Goal: Task Accomplishment & Management: Manage account settings

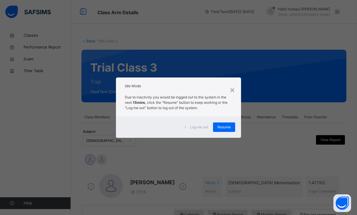
scroll to position [19, 0]
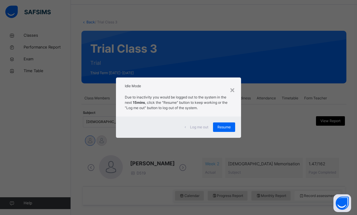
click at [225, 127] on span "Resume" at bounding box center [224, 126] width 13 height 5
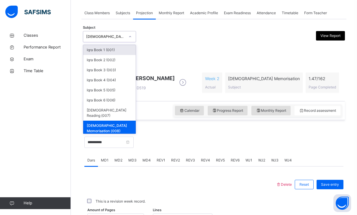
scroll to position [104, 0]
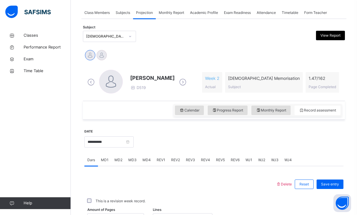
click at [151, 75] on span "[PERSON_NAME]" at bounding box center [152, 78] width 45 height 8
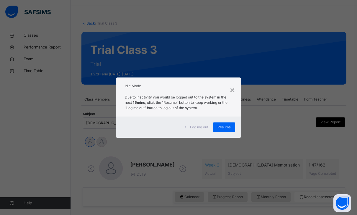
scroll to position [19, 0]
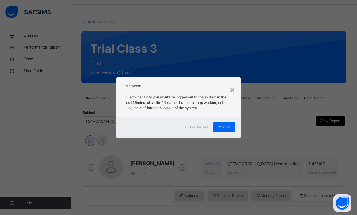
click at [226, 124] on span "Resume" at bounding box center [224, 126] width 13 height 5
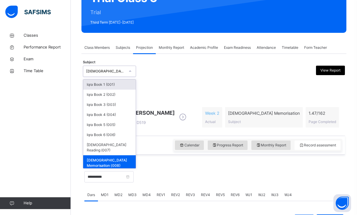
scroll to position [70, 0]
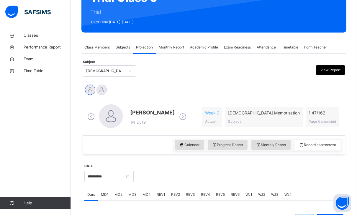
click at [66, 94] on div "Classes Performance Report Exam Time Table Help" at bounding box center [35, 119] width 71 height 191
click at [100, 89] on div at bounding box center [102, 89] width 10 height 10
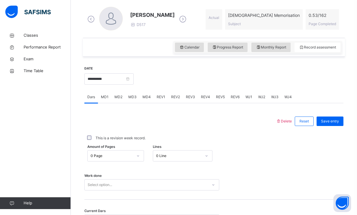
scroll to position [167, 0]
click at [163, 149] on div "Amount of Pages 0 Page Lines 0 Line" at bounding box center [213, 155] width 259 height 17
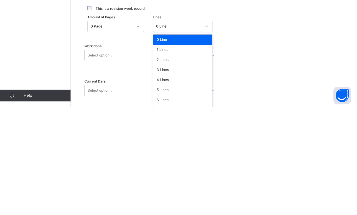
scroll to position [211, 0]
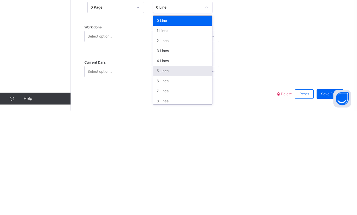
click at [171, 170] on div "5 Lines" at bounding box center [182, 175] width 59 height 10
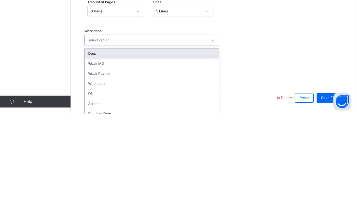
scroll to position [229, 0]
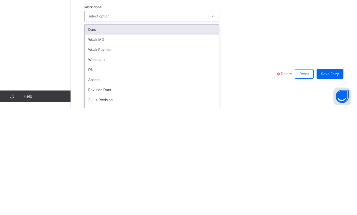
click at [182, 131] on div "Dars" at bounding box center [152, 136] width 134 height 10
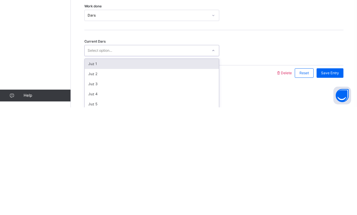
scroll to position [227, 0]
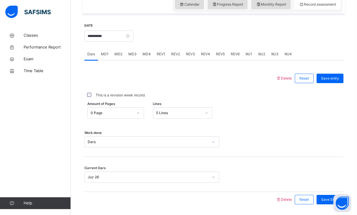
click at [336, 196] on div "Save Entry" at bounding box center [330, 199] width 27 height 9
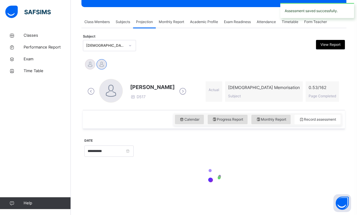
scroll to position [76, 0]
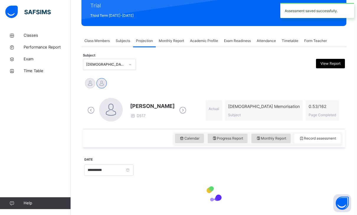
click at [97, 86] on div at bounding box center [102, 83] width 10 height 10
click at [85, 85] on div at bounding box center [90, 83] width 10 height 10
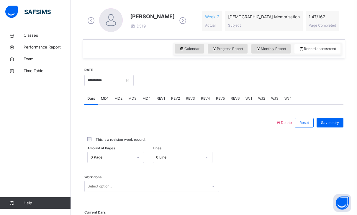
scroll to position [171, 0]
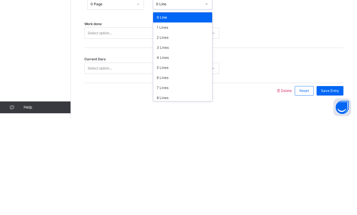
click at [191, 158] on div "5 Lines" at bounding box center [182, 163] width 59 height 10
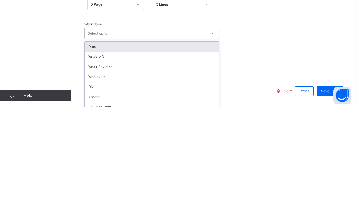
scroll to position [229, 0]
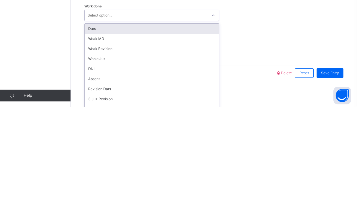
click at [104, 131] on div "Dars" at bounding box center [152, 136] width 134 height 10
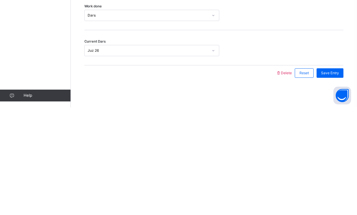
scroll to position [210, 0]
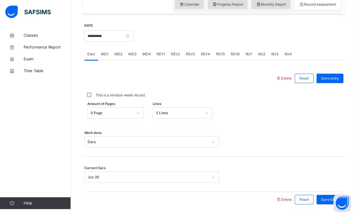
click at [343, 197] on div "Save Entry" at bounding box center [330, 199] width 27 height 9
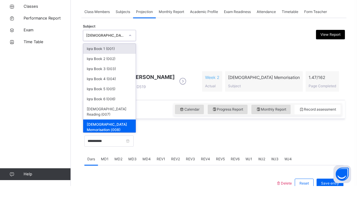
click at [97, 123] on div "Iqra Book 6 (006)" at bounding box center [109, 128] width 53 height 10
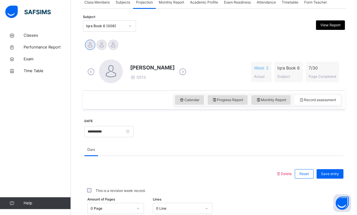
scroll to position [96, 0]
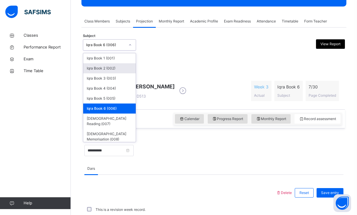
click at [97, 68] on div "Iqra Book 2 (002)" at bounding box center [109, 68] width 53 height 10
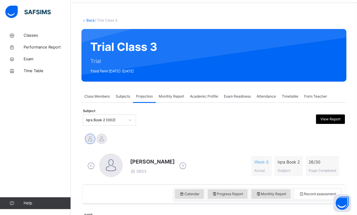
scroll to position [92, 0]
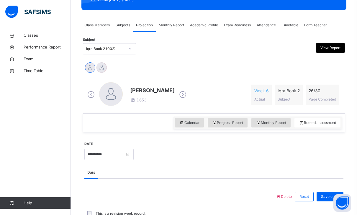
click at [269, 123] on span "Monthly Report" at bounding box center [271, 122] width 30 height 5
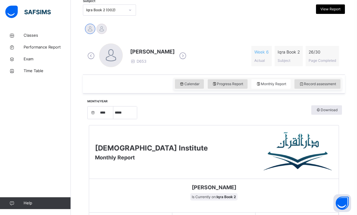
click at [100, 26] on div at bounding box center [102, 29] width 10 height 10
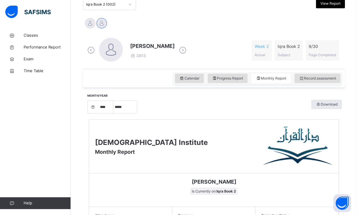
click at [322, 79] on span "Record assessment" at bounding box center [317, 78] width 37 height 5
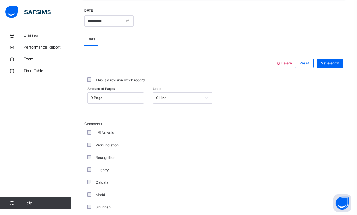
scroll to position [226, 0]
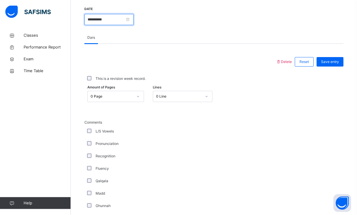
click at [111, 22] on input "**********" at bounding box center [108, 19] width 49 height 11
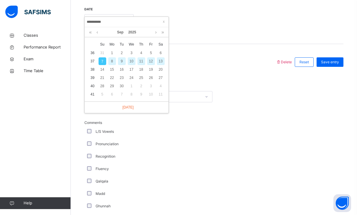
click at [160, 53] on div "6" at bounding box center [161, 53] width 8 height 8
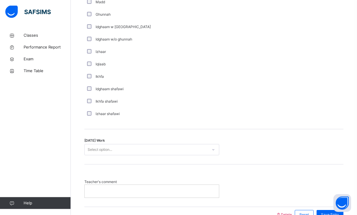
scroll to position [433, 0]
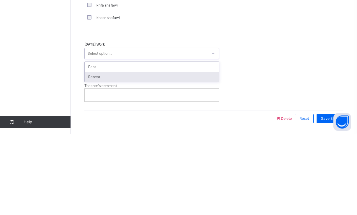
click at [93, 153] on div "Repeat" at bounding box center [152, 158] width 134 height 10
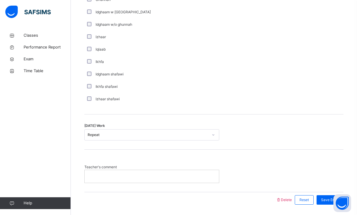
click at [337, 199] on span "Save Entry" at bounding box center [330, 199] width 18 height 5
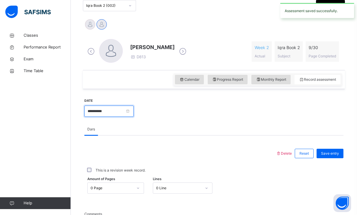
click at [129, 110] on input "**********" at bounding box center [108, 110] width 49 height 11
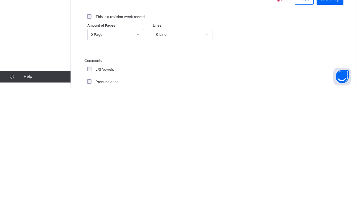
scroll to position [103, 0]
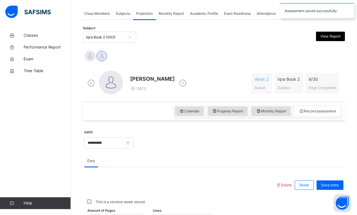
click at [98, 152] on div "**********" at bounding box center [108, 141] width 49 height 25
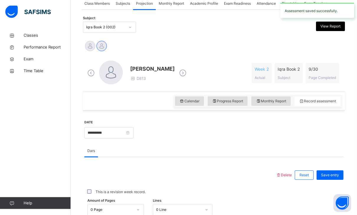
scroll to position [114, 0]
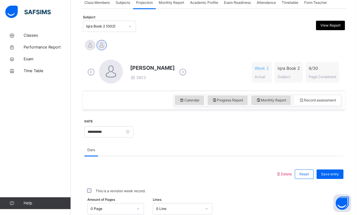
click at [104, 124] on div "**********" at bounding box center [108, 130] width 49 height 25
click at [126, 132] on input "**********" at bounding box center [108, 131] width 49 height 11
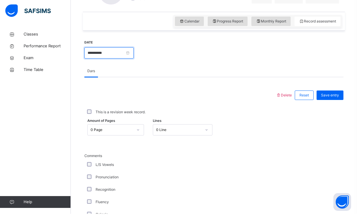
click at [101, 48] on input "**********" at bounding box center [108, 53] width 49 height 11
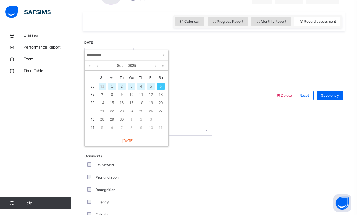
click at [102, 95] on div "7" at bounding box center [103, 95] width 8 height 8
type input "**********"
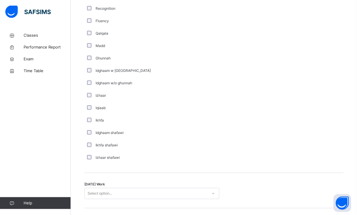
scroll to position [433, 0]
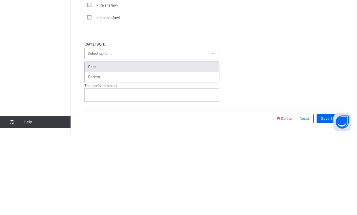
click at [93, 153] on div "Repeat" at bounding box center [152, 158] width 134 height 10
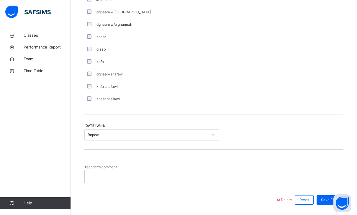
click at [336, 200] on span "Save Entry" at bounding box center [330, 199] width 18 height 5
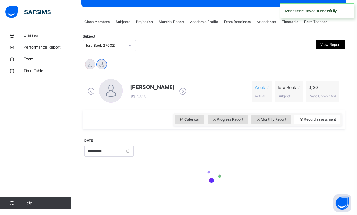
scroll to position [76, 0]
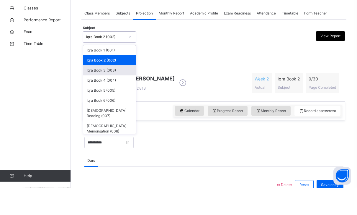
click at [99, 93] on div "Iqra Book 3 (003)" at bounding box center [109, 98] width 53 height 10
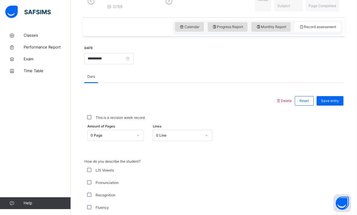
scroll to position [185, 0]
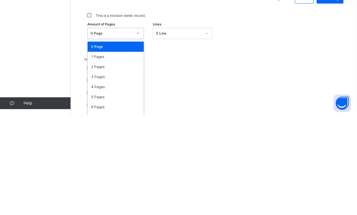
click at [99, 162] on div "2 Pages" at bounding box center [116, 167] width 56 height 10
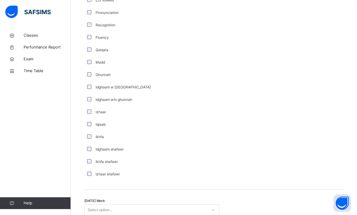
scroll to position [433, 0]
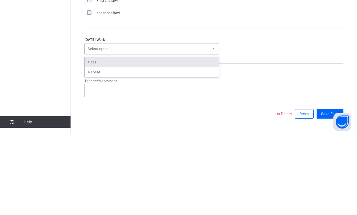
click at [93, 138] on div "Pass" at bounding box center [152, 143] width 134 height 10
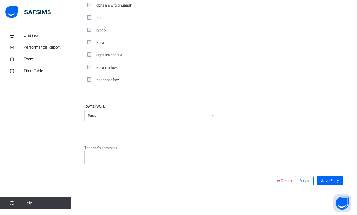
scroll to position [451, 0]
click at [337, 179] on span "Save Entry" at bounding box center [330, 180] width 18 height 5
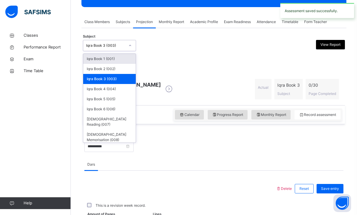
scroll to position [89, 0]
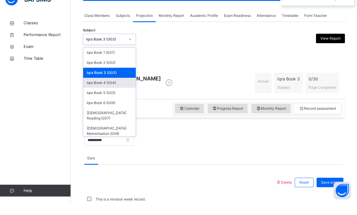
click at [100, 90] on div "Iqra Book 4 (004)" at bounding box center [109, 95] width 53 height 10
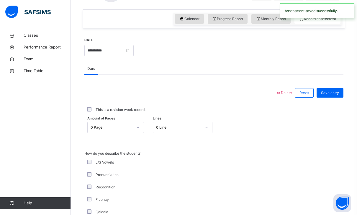
scroll to position [199, 0]
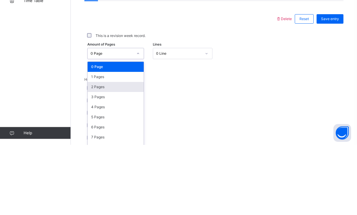
click at [92, 152] on div "2 Pages" at bounding box center [116, 157] width 56 height 10
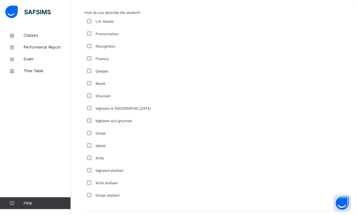
scroll to position [433, 0]
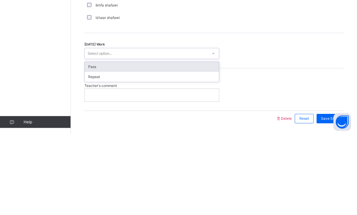
click at [90, 143] on div "Pass" at bounding box center [152, 148] width 134 height 10
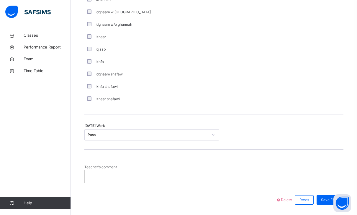
click at [338, 197] on span "Save Entry" at bounding box center [330, 199] width 18 height 5
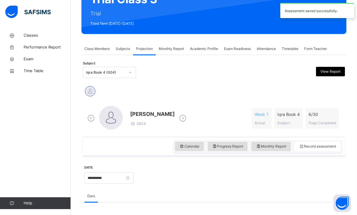
scroll to position [68, 0]
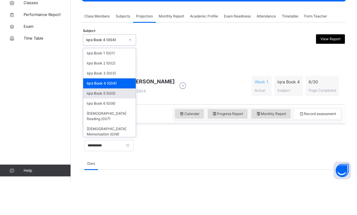
click at [103, 121] on div "Iqra Book 5 (005)" at bounding box center [109, 126] width 53 height 10
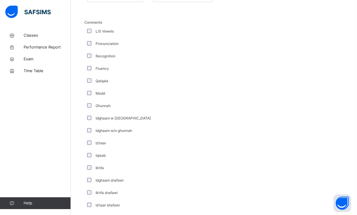
scroll to position [433, 0]
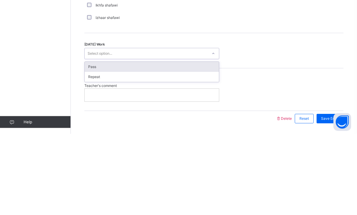
click at [91, 153] on div "Repeat" at bounding box center [152, 158] width 134 height 10
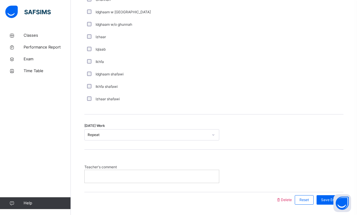
click at [339, 200] on span "Save Entry" at bounding box center [330, 199] width 18 height 5
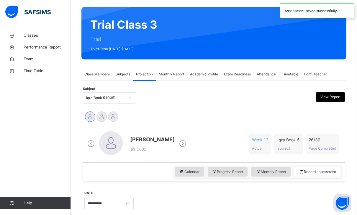
click at [100, 117] on div at bounding box center [102, 116] width 10 height 10
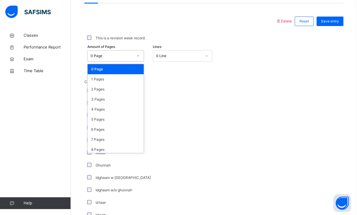
scroll to position [3, 0]
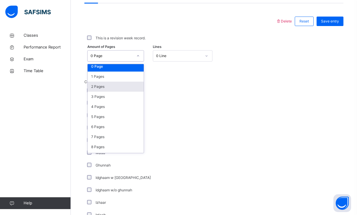
click at [94, 88] on div "2 Pages" at bounding box center [116, 87] width 56 height 10
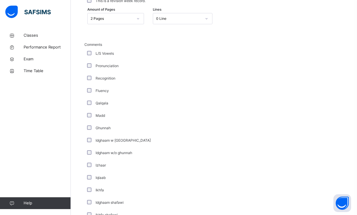
scroll to position [433, 0]
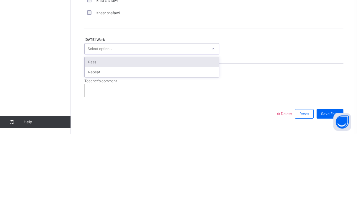
click at [97, 138] on div "Pass" at bounding box center [152, 143] width 134 height 10
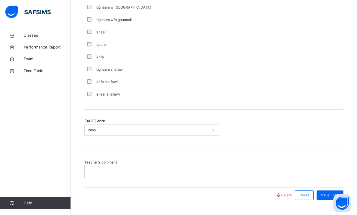
click at [335, 198] on span "Save Entry" at bounding box center [330, 194] width 18 height 5
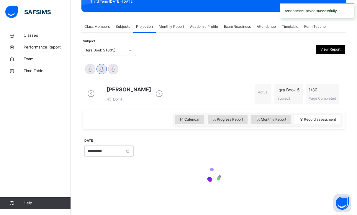
scroll to position [76, 0]
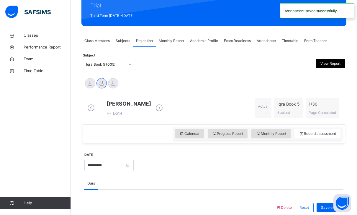
click at [113, 76] on div "[PERSON_NAME] [PERSON_NAME] [PERSON_NAME]" at bounding box center [214, 84] width 262 height 16
click at [115, 85] on div at bounding box center [113, 83] width 10 height 10
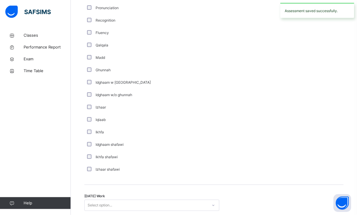
scroll to position [433, 0]
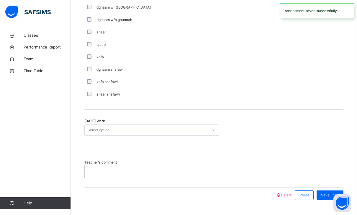
click at [117, 172] on div at bounding box center [152, 171] width 134 height 12
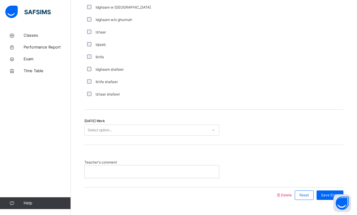
scroll to position [447, 0]
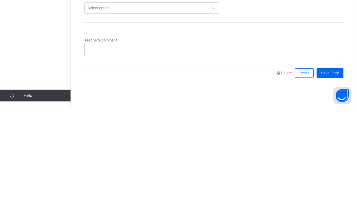
click at [43, 55] on div "Classes Performance Report Exam Time Table Help" at bounding box center [35, 119] width 71 height 191
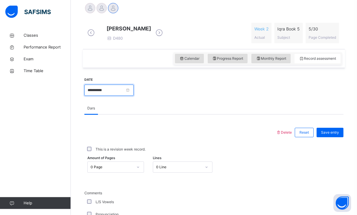
click at [97, 96] on input "**********" at bounding box center [108, 90] width 49 height 11
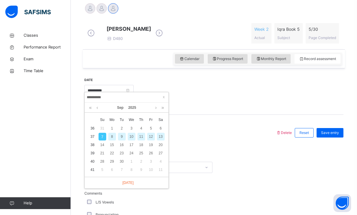
scroll to position [147, 0]
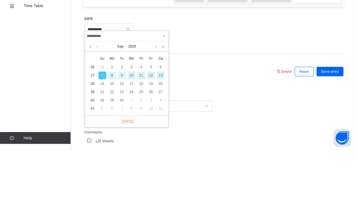
click at [127, 137] on div "10" at bounding box center [132, 141] width 10 height 8
type input "**********"
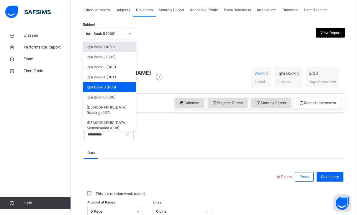
scroll to position [101, 0]
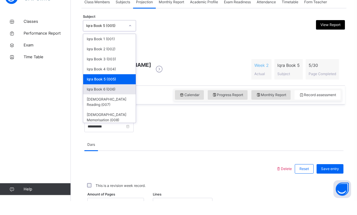
click at [109, 98] on div "Iqra Book 6 (006)" at bounding box center [109, 103] width 53 height 10
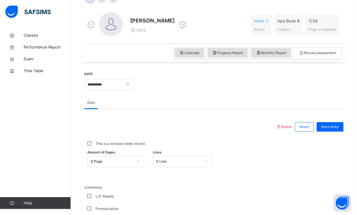
scroll to position [165, 0]
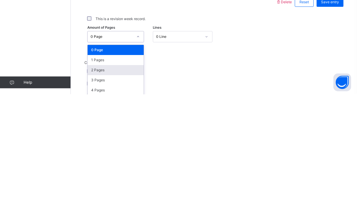
click at [94, 186] on div "2 Pages" at bounding box center [116, 191] width 56 height 10
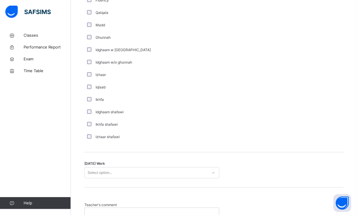
scroll to position [433, 0]
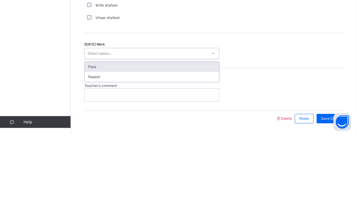
click at [89, 143] on div "Pass" at bounding box center [152, 148] width 134 height 10
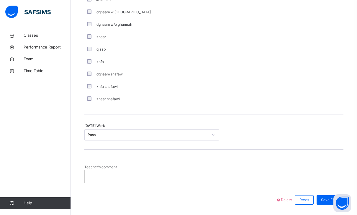
click at [333, 199] on span "Save Entry" at bounding box center [330, 199] width 18 height 5
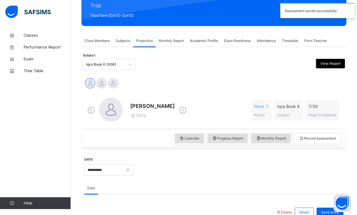
click at [95, 76] on div "[PERSON_NAME] [PERSON_NAME] [PERSON_NAME]" at bounding box center [214, 84] width 262 height 16
click at [100, 85] on div at bounding box center [102, 83] width 10 height 10
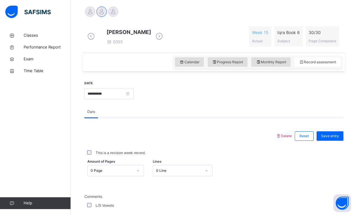
scroll to position [153, 0]
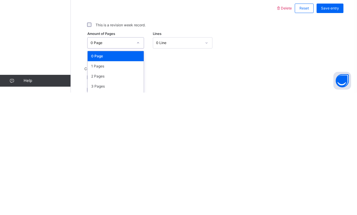
click at [99, 204] on div "3 Pages" at bounding box center [116, 209] width 56 height 10
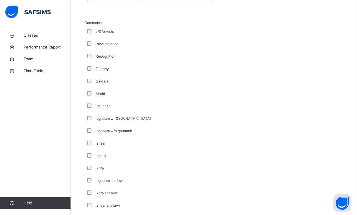
scroll to position [433, 0]
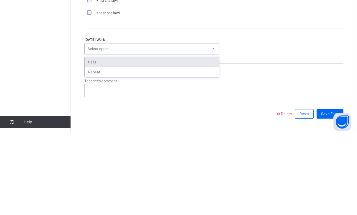
click at [91, 138] on div "Pass" at bounding box center [152, 143] width 134 height 10
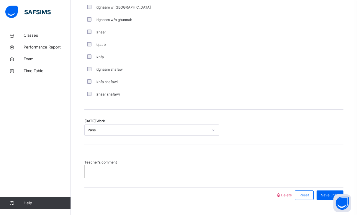
click at [334, 195] on div "Save Entry" at bounding box center [330, 194] width 27 height 9
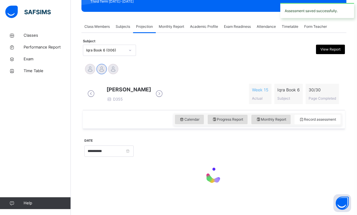
scroll to position [76, 0]
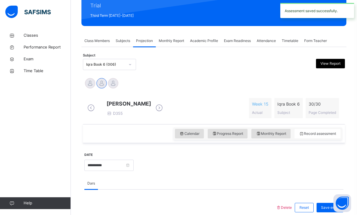
click at [115, 85] on div at bounding box center [113, 83] width 10 height 10
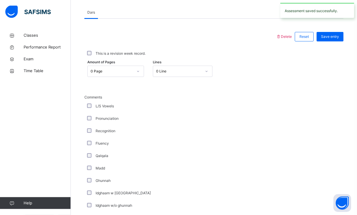
scroll to position [433, 0]
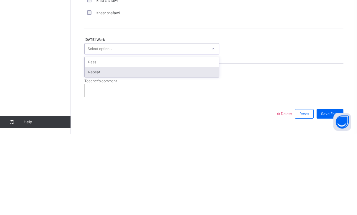
click at [96, 148] on div "Repeat" at bounding box center [152, 153] width 134 height 10
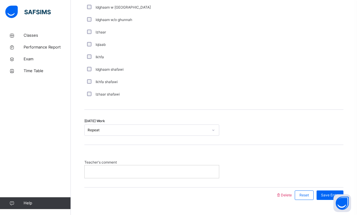
click at [335, 197] on span "Save Entry" at bounding box center [330, 194] width 18 height 5
click at [335, 200] on div "Save Entry" at bounding box center [330, 194] width 27 height 9
click at [336, 203] on div "Save Entry" at bounding box center [329, 194] width 30 height 15
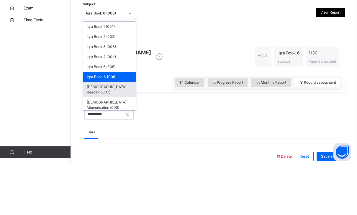
click at [96, 133] on div "[DEMOGRAPHIC_DATA] Reading (007)" at bounding box center [109, 140] width 53 height 15
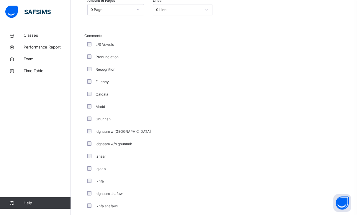
scroll to position [433, 0]
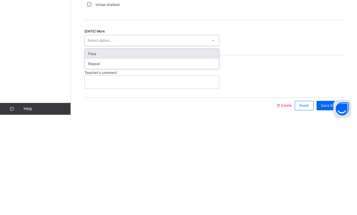
click at [95, 153] on div "Repeat" at bounding box center [152, 158] width 134 height 10
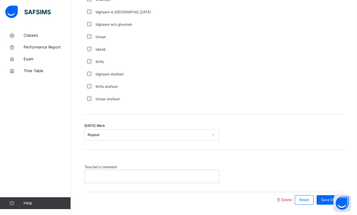
click at [339, 197] on div "Save Entry" at bounding box center [330, 199] width 27 height 9
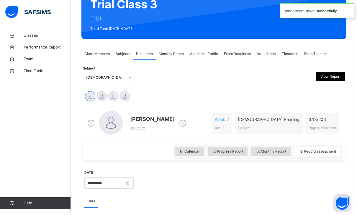
scroll to position [60, 0]
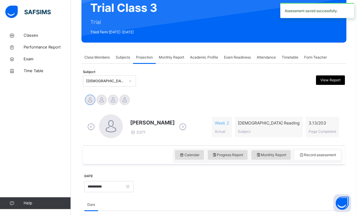
click at [98, 100] on div at bounding box center [102, 100] width 10 height 10
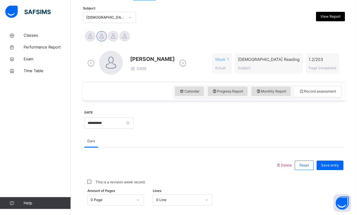
scroll to position [161, 0]
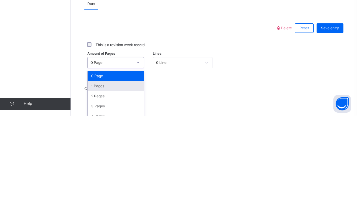
click at [95, 180] on div "1 Pages" at bounding box center [116, 185] width 56 height 10
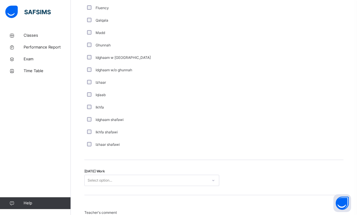
scroll to position [433, 0]
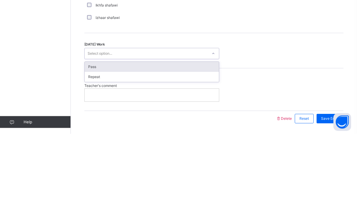
click at [86, 143] on div "Pass" at bounding box center [152, 148] width 134 height 10
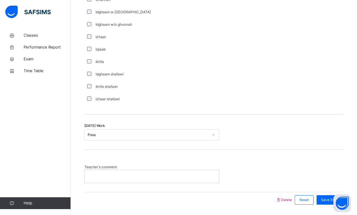
click at [335, 201] on span "Save Entry" at bounding box center [330, 199] width 18 height 5
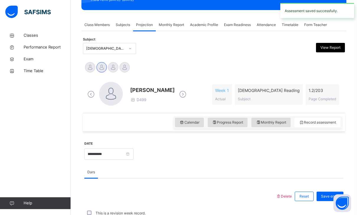
click at [113, 71] on div at bounding box center [113, 67] width 10 height 10
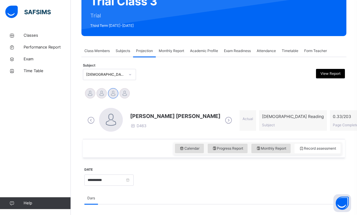
scroll to position [65, 0]
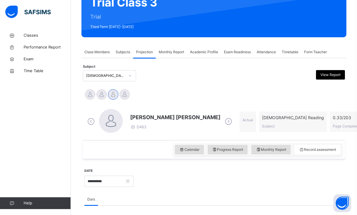
click at [123, 84] on div "Subject [DEMOGRAPHIC_DATA] Reading (007) View Report" at bounding box center [214, 75] width 262 height 17
click at [125, 99] on div at bounding box center [125, 94] width 10 height 10
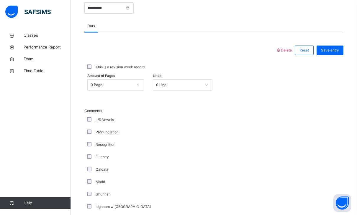
scroll to position [241, 0]
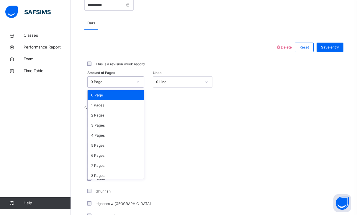
click at [90, 100] on div "0 Page" at bounding box center [116, 95] width 56 height 10
click at [90, 99] on div "Comments L/S Vowels Pronunciation Recognition Fluency Qalqala Madd Ghunnah Idgh…" at bounding box center [213, 197] width 259 height 215
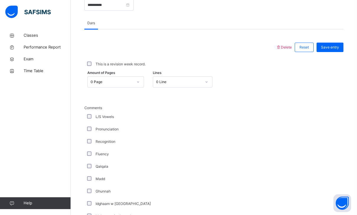
click at [91, 90] on div "Amount of Pages 0 Page Lines 0 Line" at bounding box center [213, 81] width 259 height 17
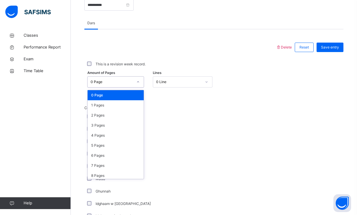
click at [90, 90] on div "Amount of Pages option 0 Page, selected. option 0 Page focused, 1 of 204. 204 r…" at bounding box center [213, 81] width 259 height 17
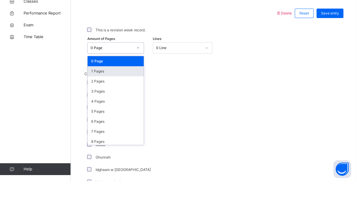
click at [96, 100] on div "1 Pages" at bounding box center [116, 105] width 56 height 10
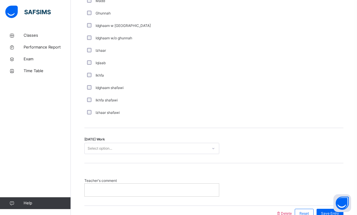
scroll to position [433, 0]
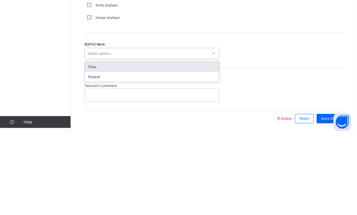
click at [93, 143] on div "Pass" at bounding box center [152, 148] width 134 height 10
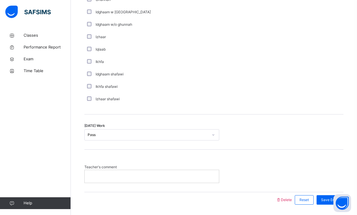
click at [332, 196] on div "Save Entry" at bounding box center [330, 199] width 27 height 9
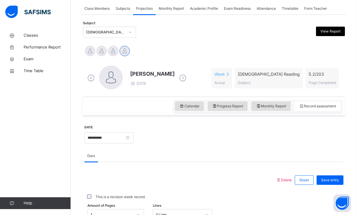
scroll to position [84, 0]
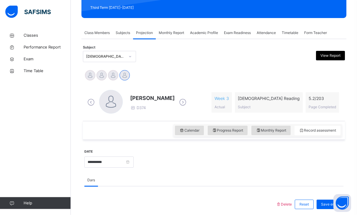
click at [90, 64] on div "Subject [DEMOGRAPHIC_DATA] Reading (007) View Report" at bounding box center [214, 56] width 262 height 17
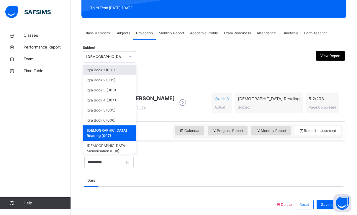
scroll to position [83, 0]
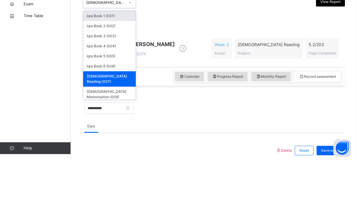
click at [97, 142] on div "[DEMOGRAPHIC_DATA] Memorisation (008)" at bounding box center [109, 149] width 53 height 15
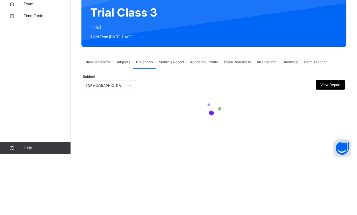
scroll to position [0, 0]
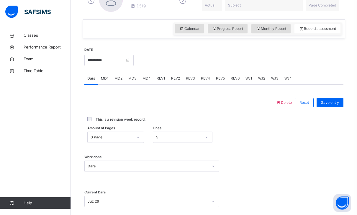
click at [148, 74] on div "MD4" at bounding box center [147, 79] width 14 height 12
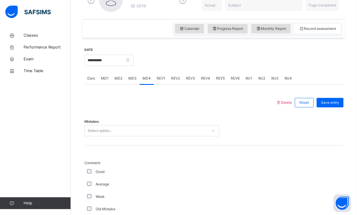
scroll to position [186, 0]
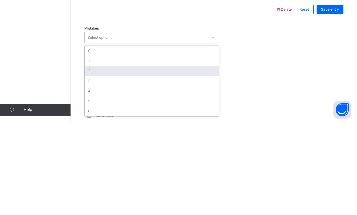
click at [101, 159] on div "2" at bounding box center [152, 164] width 134 height 10
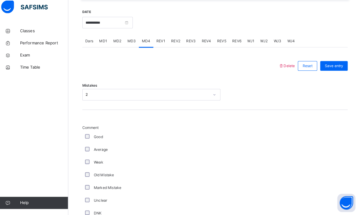
scroll to position [234, 0]
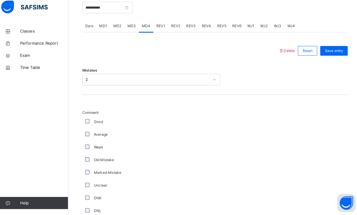
click at [91, 158] on div "Old Mistake" at bounding box center [158, 160] width 145 height 5
click at [90, 158] on div "Old Mistake" at bounding box center [158, 160] width 145 height 5
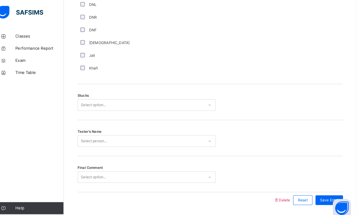
scroll to position [440, 0]
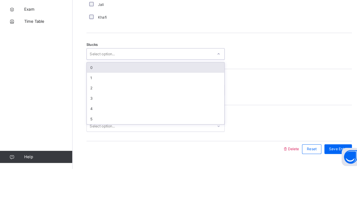
click at [91, 111] on div "0" at bounding box center [152, 116] width 134 height 10
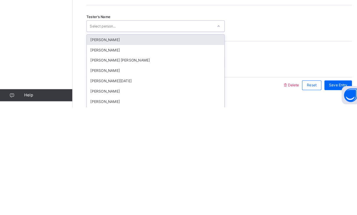
scroll to position [448, 0]
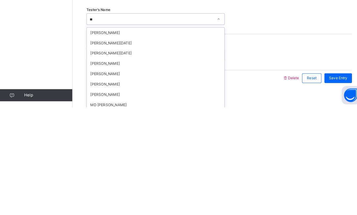
type input "*"
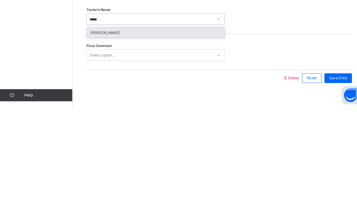
click at [112, 137] on div "[PERSON_NAME]" at bounding box center [152, 142] width 134 height 10
type input "*****"
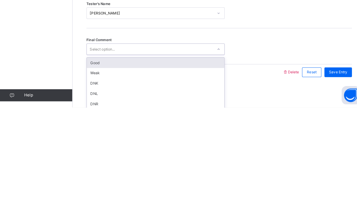
scroll to position [0, 0]
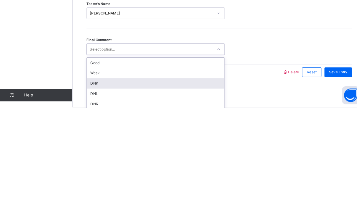
click at [91, 186] on div "DNK" at bounding box center [152, 191] width 134 height 10
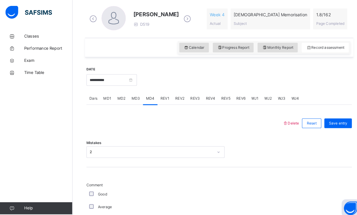
scroll to position [167, 0]
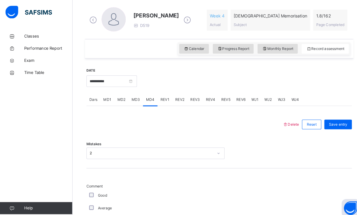
click at [333, 117] on div "Save entry" at bounding box center [330, 121] width 27 height 9
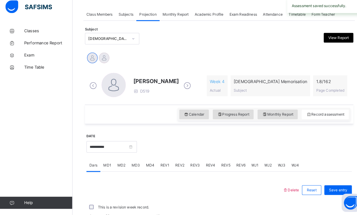
click at [104, 59] on div at bounding box center [102, 61] width 10 height 10
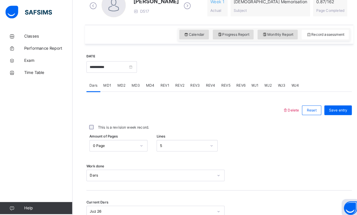
click at [149, 88] on div "MD4" at bounding box center [147, 83] width 14 height 12
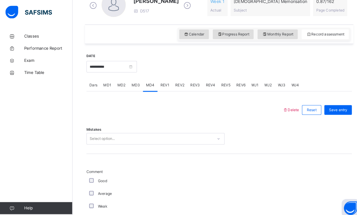
click at [124, 128] on div "Mistakes Select option..." at bounding box center [213, 132] width 259 height 35
click at [124, 127] on div "Mistakes Select option..." at bounding box center [213, 132] width 259 height 35
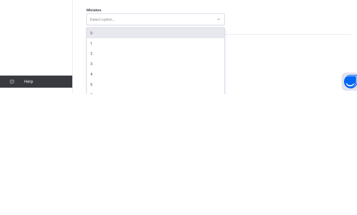
scroll to position [174, 0]
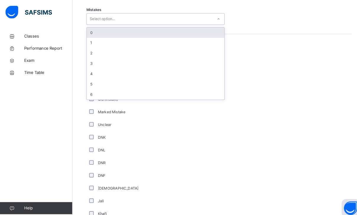
click at [313, 71] on div "Comment Good Average Weak Old Mistake Marked Mistake Unclear DNK DNL DNR DNF Mu…" at bounding box center [213, 131] width 259 height 167
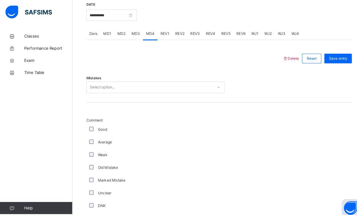
scroll to position [233, 0]
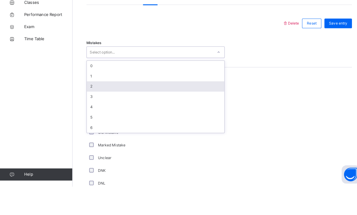
click at [89, 112] on div "2" at bounding box center [152, 117] width 134 height 10
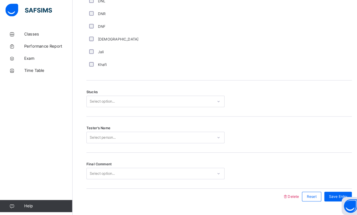
scroll to position [441, 0]
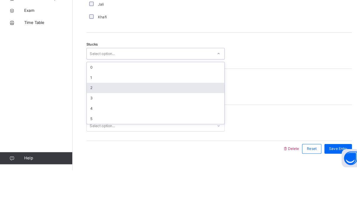
click at [89, 129] on div "2" at bounding box center [152, 134] width 134 height 10
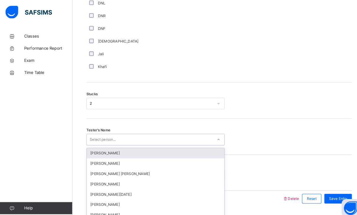
scroll to position [441, 0]
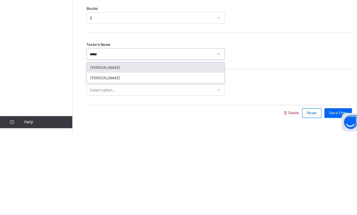
click at [91, 155] on div "[PERSON_NAME]" at bounding box center [152, 160] width 134 height 10
type input "*****"
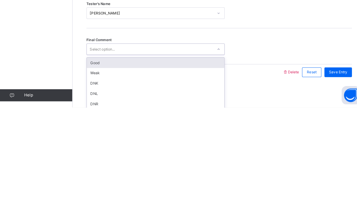
scroll to position [0, 0]
click at [88, 166] on div "Good" at bounding box center [152, 171] width 134 height 10
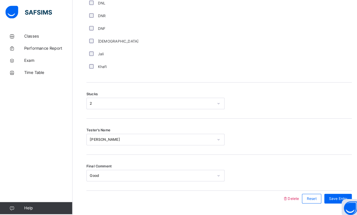
click at [334, 195] on span "Save Entry" at bounding box center [330, 193] width 18 height 5
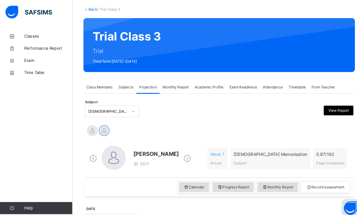
scroll to position [32, 0]
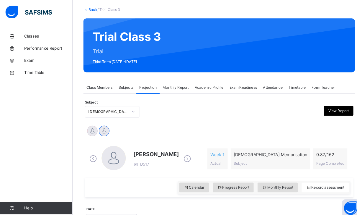
click at [91, 103] on div "Subject [DEMOGRAPHIC_DATA] Memorisation (008) View Report" at bounding box center [214, 108] width 262 height 17
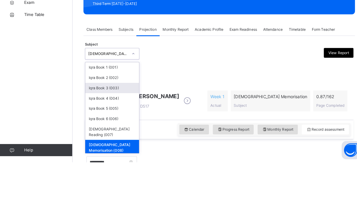
click at [95, 137] on div "Iqra Book 3 (003)" at bounding box center [109, 142] width 53 height 10
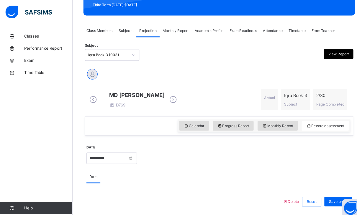
scroll to position [87, 0]
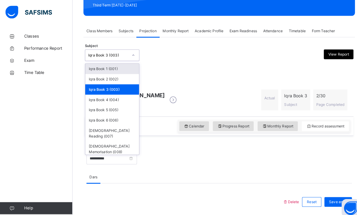
click at [96, 77] on div "Iqra Book 2 (002)" at bounding box center [109, 77] width 53 height 10
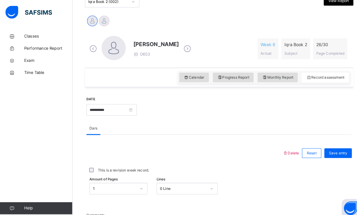
scroll to position [170, 0]
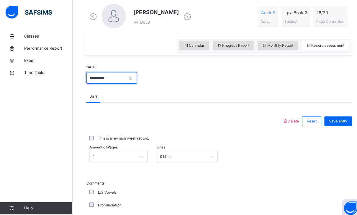
click at [95, 81] on input "**********" at bounding box center [108, 75] width 49 height 11
click at [60, 76] on link "Time Table" at bounding box center [35, 71] width 71 height 12
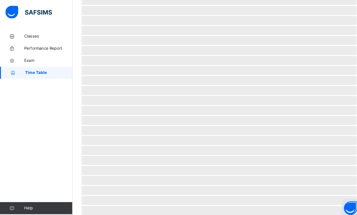
click at [58, 76] on link "Time Table" at bounding box center [35, 71] width 71 height 12
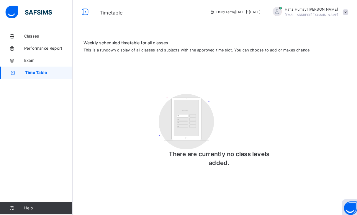
click at [23, 33] on icon at bounding box center [12, 35] width 24 height 4
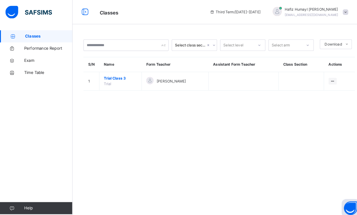
click at [0, 0] on div "View Class" at bounding box center [0, 0] width 0 height 0
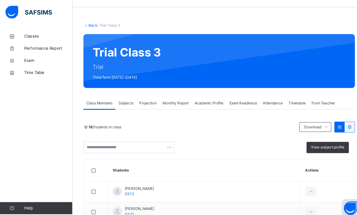
click at [142, 99] on span "Projection" at bounding box center [144, 100] width 17 height 5
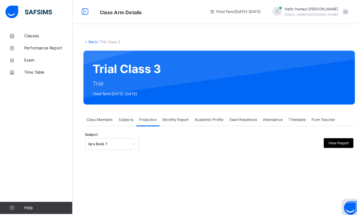
scroll to position [6, 0]
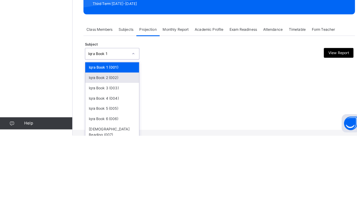
click at [94, 153] on div "Iqra Book 2 (002)" at bounding box center [109, 158] width 53 height 10
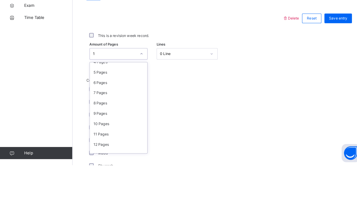
scroll to position [48, 0]
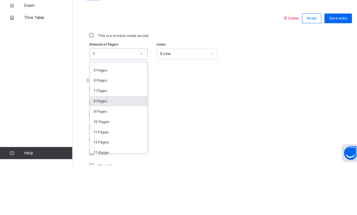
click at [95, 147] on div "8 Pages" at bounding box center [116, 152] width 56 height 10
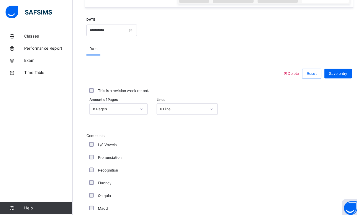
click at [341, 72] on div "Save entry" at bounding box center [330, 71] width 27 height 9
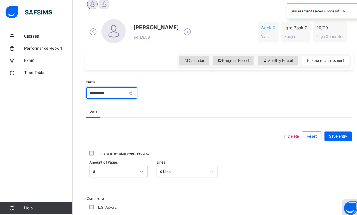
click at [113, 96] on input "**********" at bounding box center [108, 90] width 49 height 11
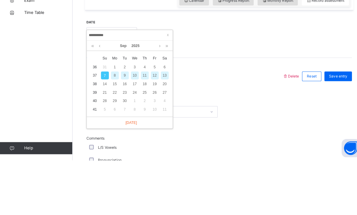
click at [164, 120] on div "6" at bounding box center [161, 124] width 8 height 8
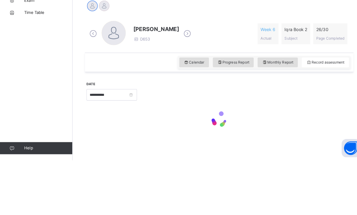
type input "**********"
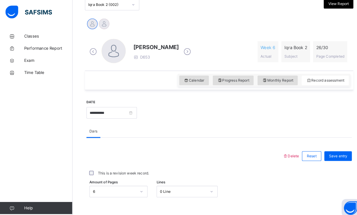
click at [287, 78] on div "Monthly Report" at bounding box center [271, 78] width 39 height 9
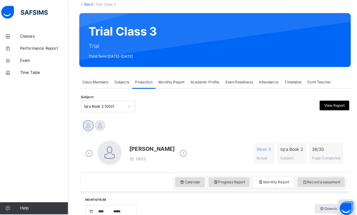
scroll to position [36, 0]
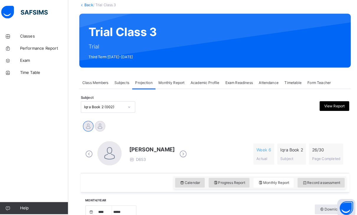
click at [90, 77] on div "Class Members" at bounding box center [97, 81] width 31 height 12
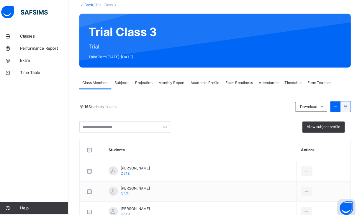
click at [114, 84] on div "Subjects" at bounding box center [123, 81] width 20 height 12
